Goal: Navigation & Orientation: Find specific page/section

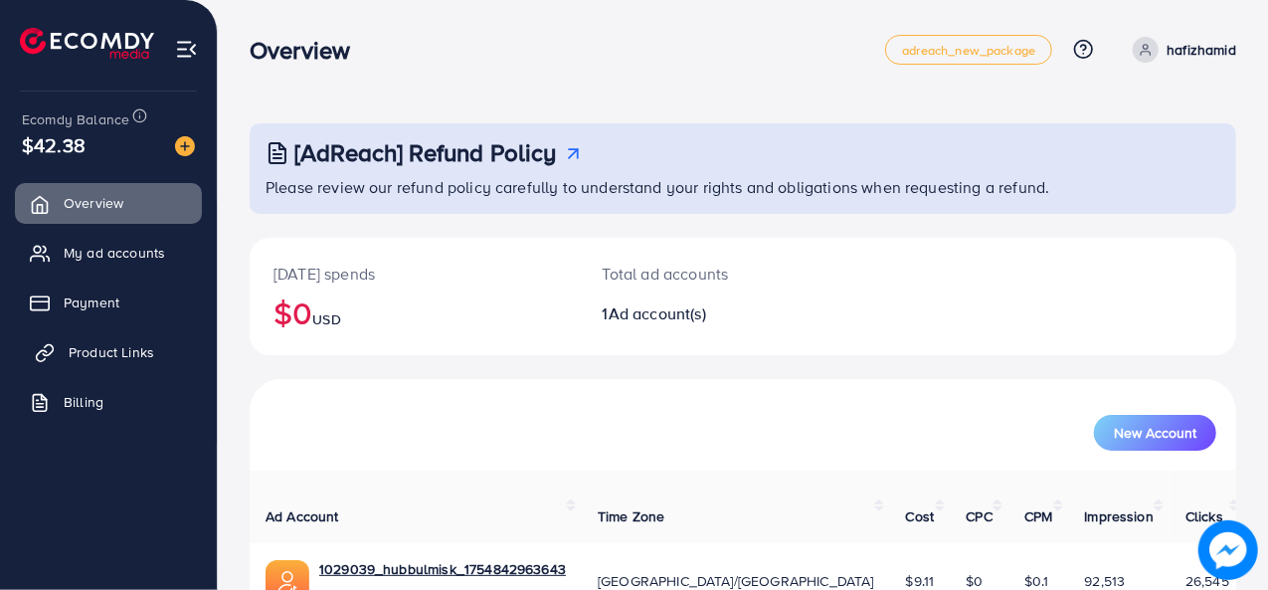
click at [110, 343] on span "Product Links" at bounding box center [112, 352] width 86 height 20
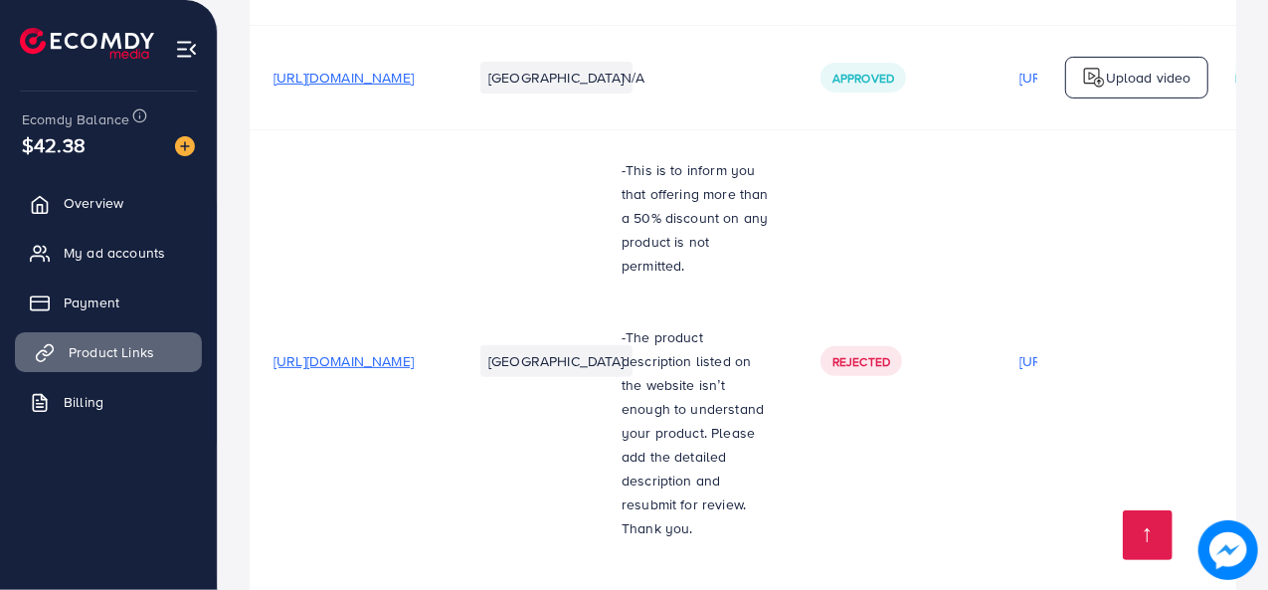
scroll to position [447, 0]
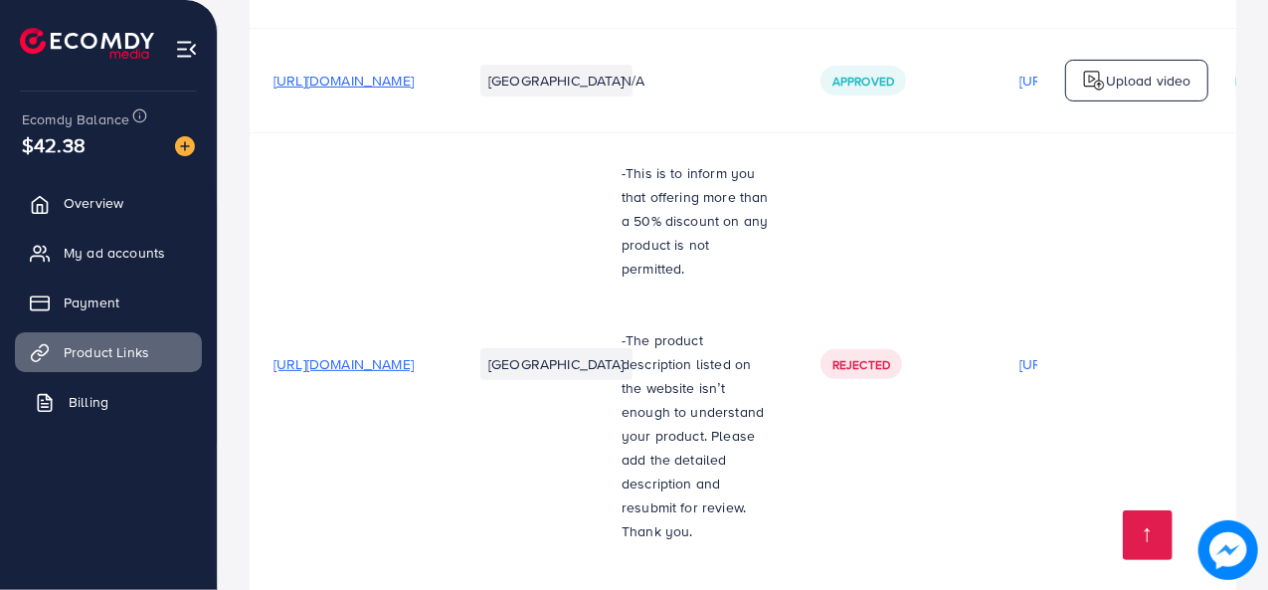
click at [124, 397] on link "Billing" at bounding box center [108, 402] width 187 height 40
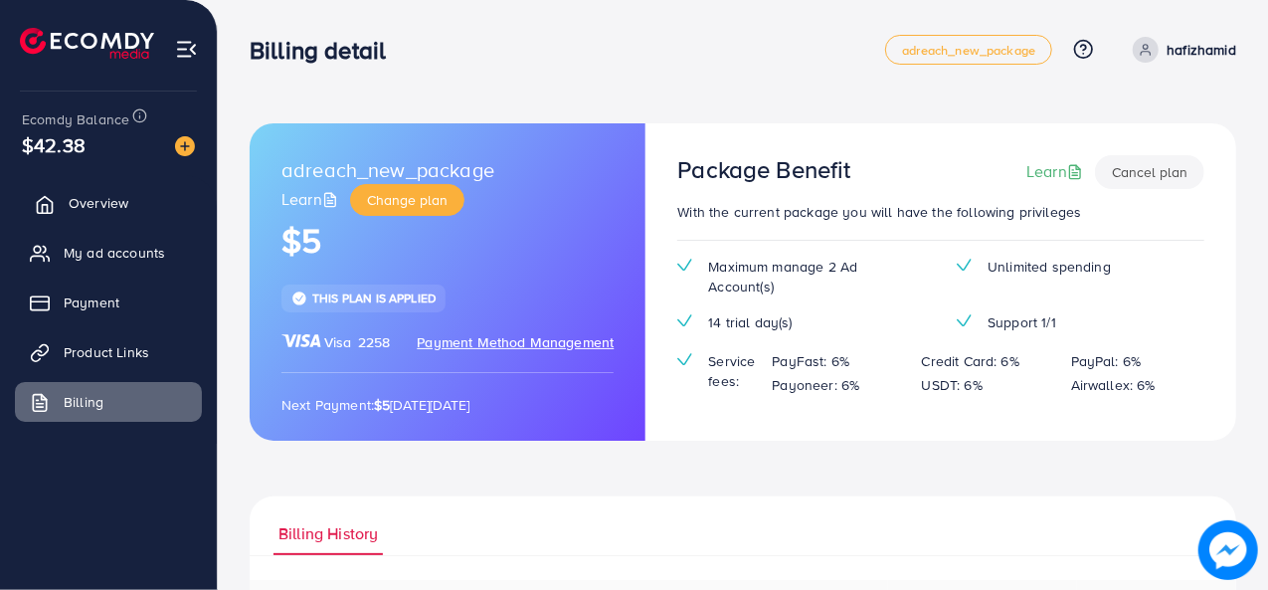
click at [74, 200] on span "Overview" at bounding box center [99, 203] width 60 height 20
